Goal: Browse casually

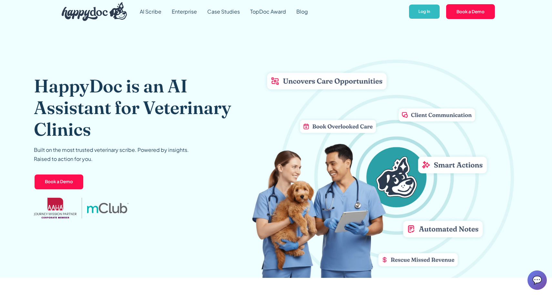
click at [542, 280] on div "💬" at bounding box center [537, 279] width 19 height 19
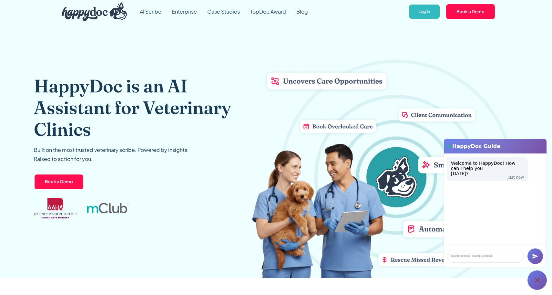
click at [417, 64] on img at bounding box center [385, 165] width 267 height 224
